Goal: Transaction & Acquisition: Obtain resource

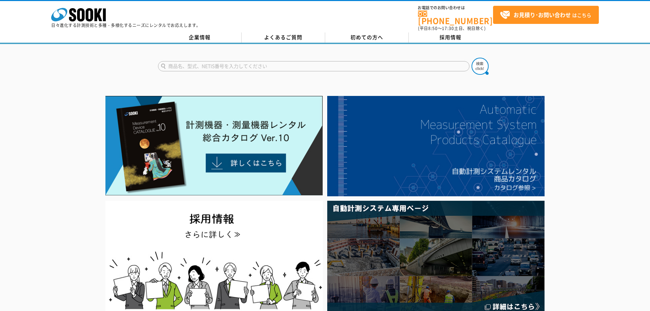
click at [206, 63] on input "text" at bounding box center [313, 66] width 311 height 10
type input "D200"
click at [471, 58] on button at bounding box center [479, 66] width 17 height 17
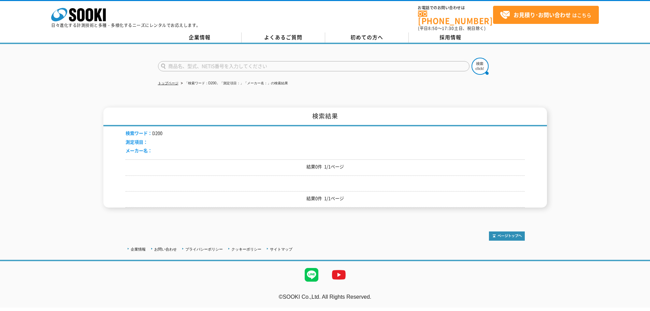
click at [188, 61] on input "text" at bounding box center [313, 66] width 311 height 10
type input "D-200"
click at [484, 61] on img at bounding box center [479, 66] width 17 height 17
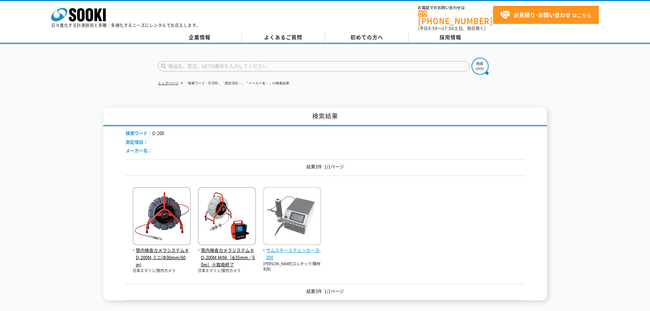
click at [290, 215] on img at bounding box center [292, 217] width 58 height 60
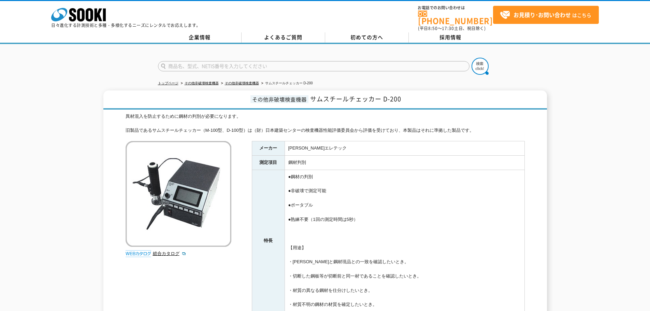
scroll to position [110, 0]
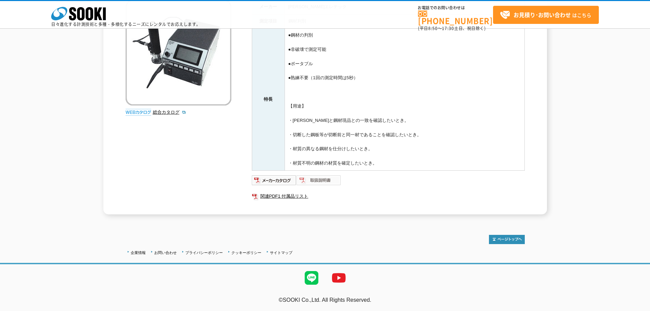
click at [329, 182] on img at bounding box center [318, 180] width 45 height 11
